Goal: Transaction & Acquisition: Purchase product/service

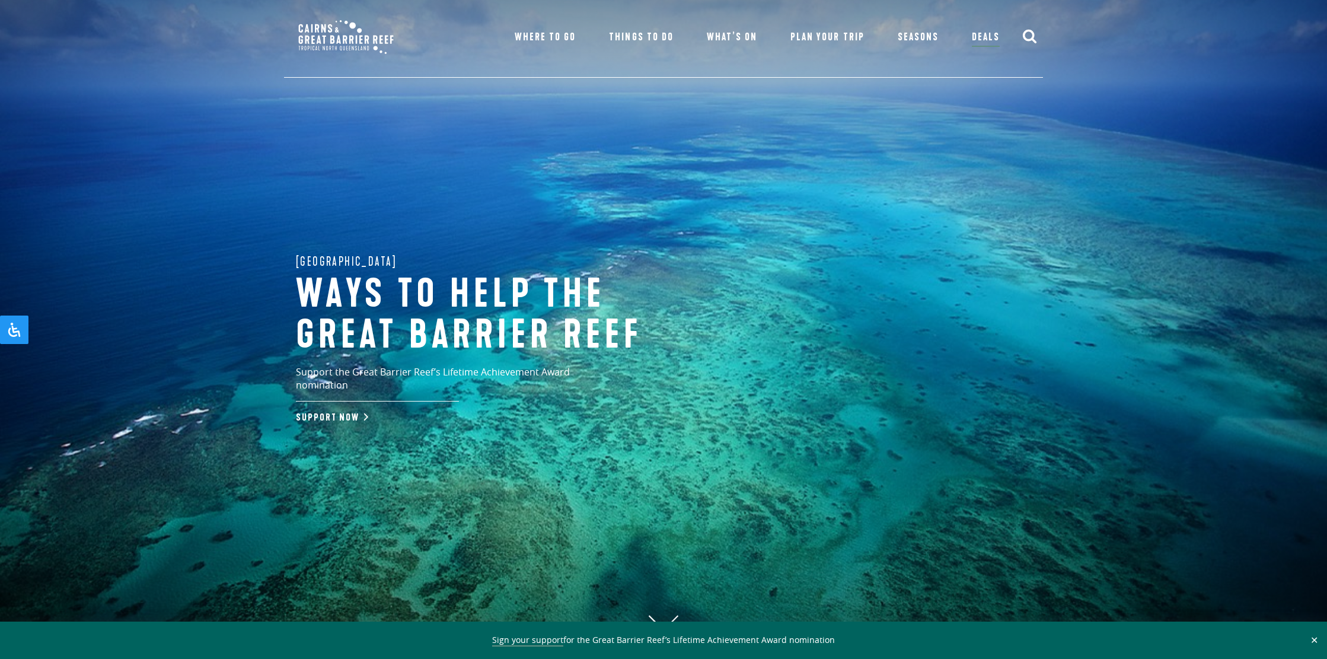
click at [985, 35] on link "Deals" at bounding box center [985, 38] width 28 height 18
click at [980, 35] on link "Deals" at bounding box center [985, 38] width 28 height 18
click at [987, 34] on link "Deals" at bounding box center [985, 38] width 28 height 18
